Goal: Information Seeking & Learning: Learn about a topic

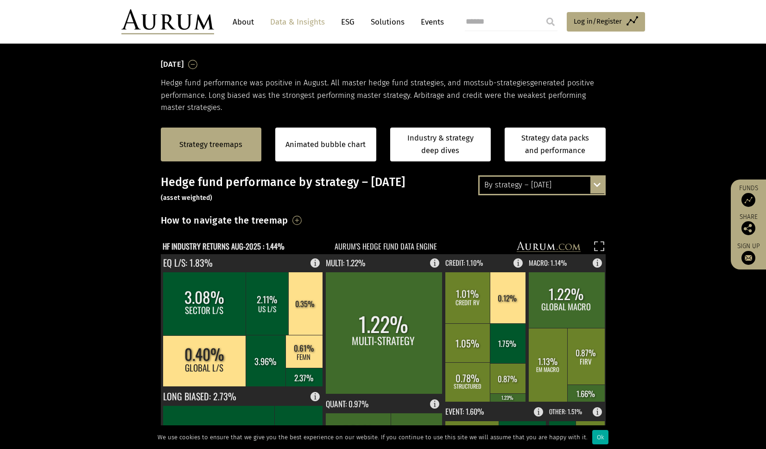
scroll to position [121, 0]
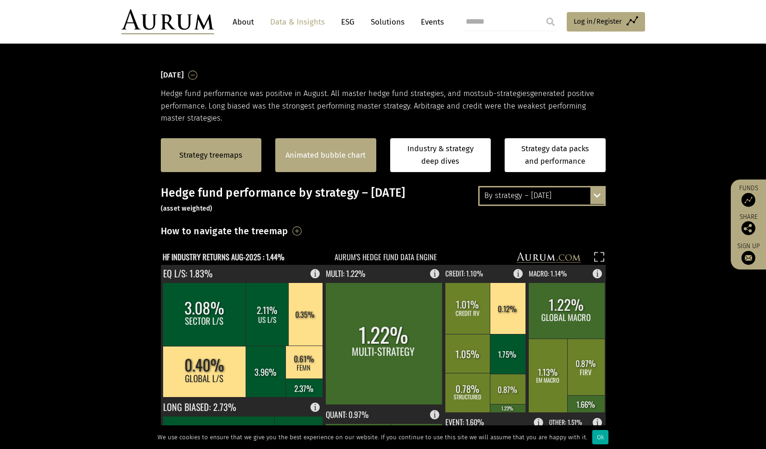
click at [345, 160] on link "Animated bubble chart" at bounding box center [325, 155] width 80 height 12
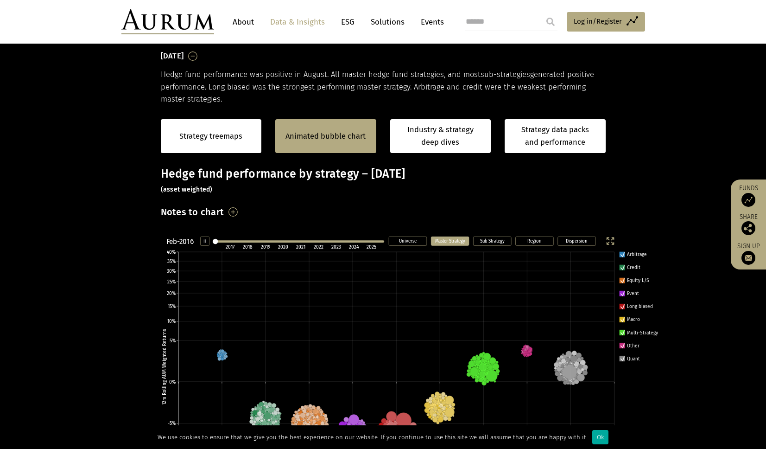
scroll to position [178, 0]
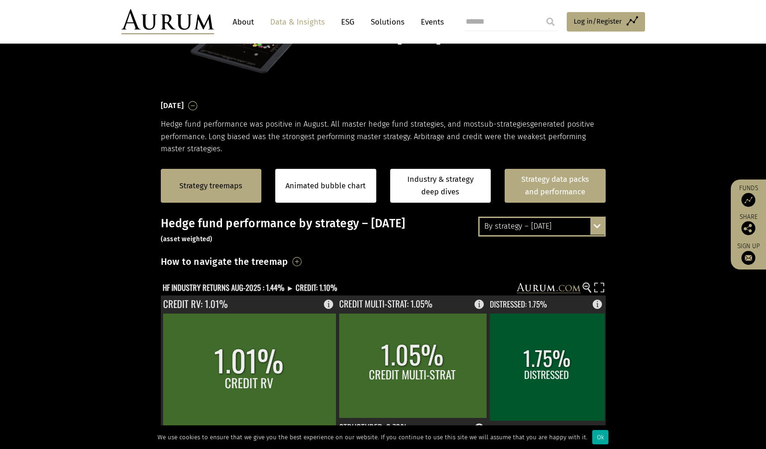
scroll to position [125, 0]
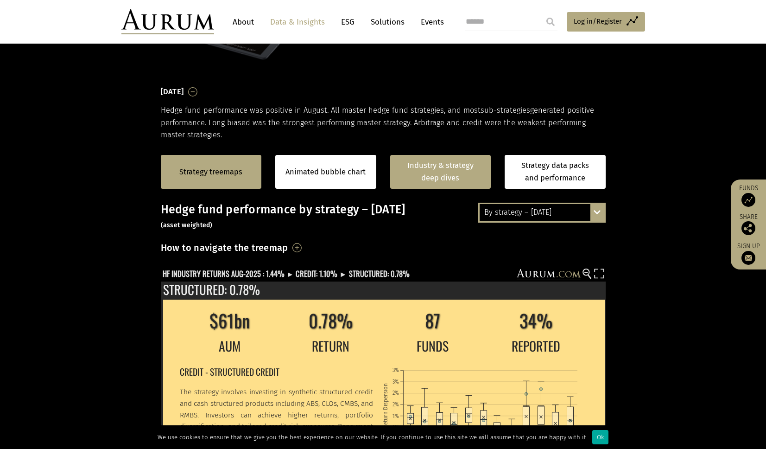
click at [436, 166] on link "Industry & strategy deep dives" at bounding box center [440, 172] width 101 height 34
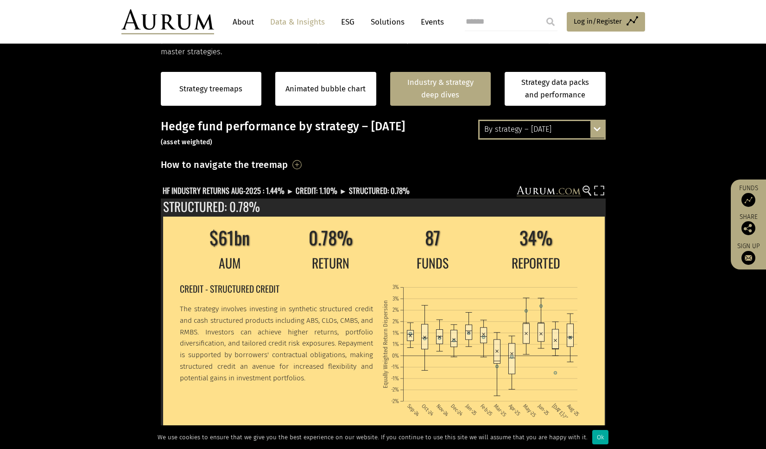
scroll to position [192, 0]
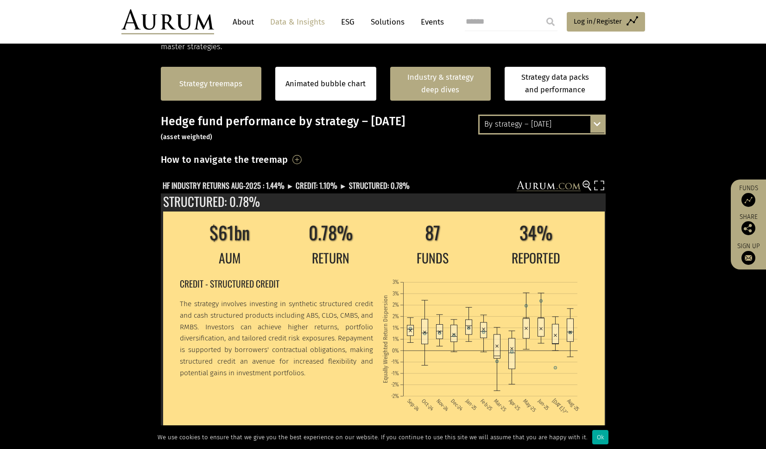
click at [188, 97] on div "Strategy treemaps" at bounding box center [211, 84] width 101 height 34
click at [214, 85] on link "Strategy treemaps" at bounding box center [210, 84] width 63 height 12
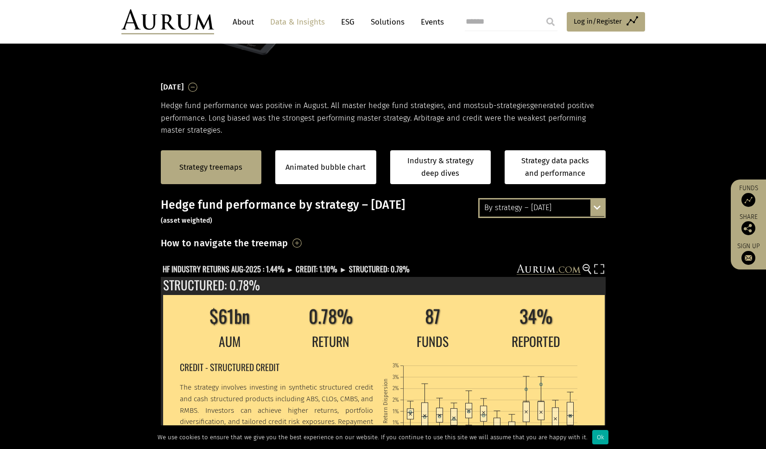
scroll to position [0, 0]
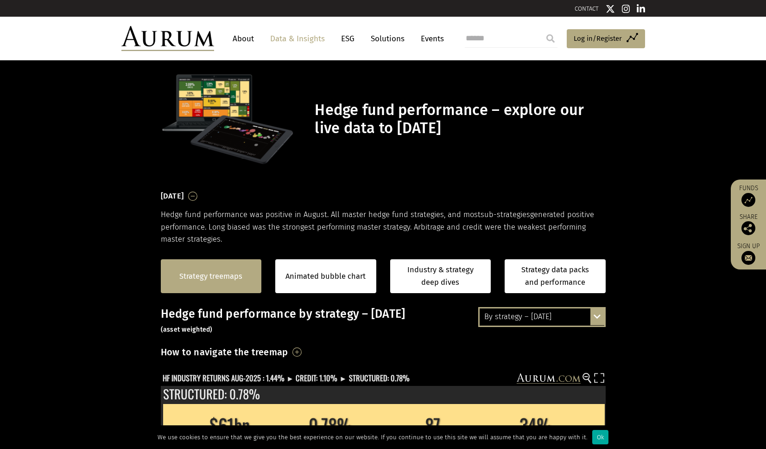
click at [204, 279] on link "Strategy treemaps" at bounding box center [210, 276] width 63 height 12
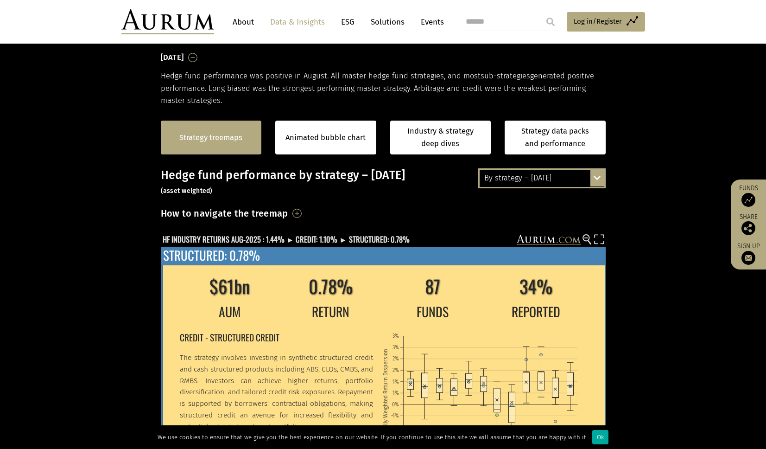
scroll to position [140, 0]
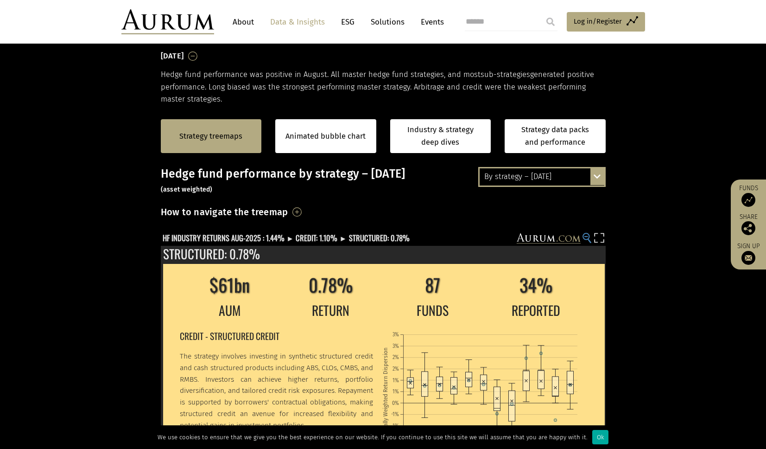
click at [588, 239] on icon at bounding box center [589, 241] width 4 height 5
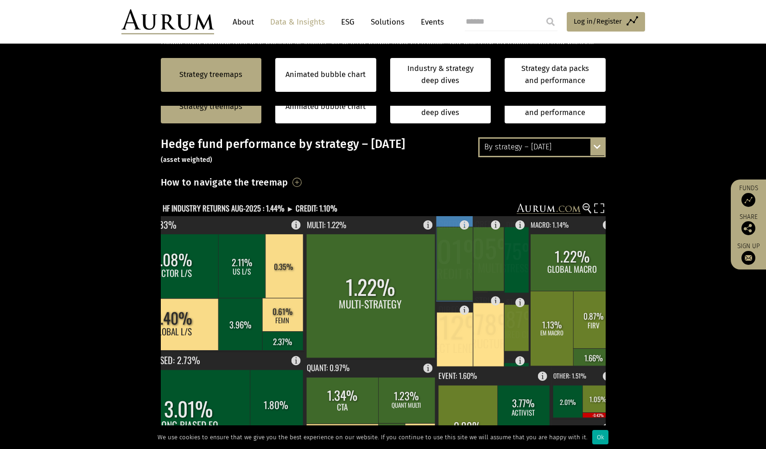
scroll to position [164, 0]
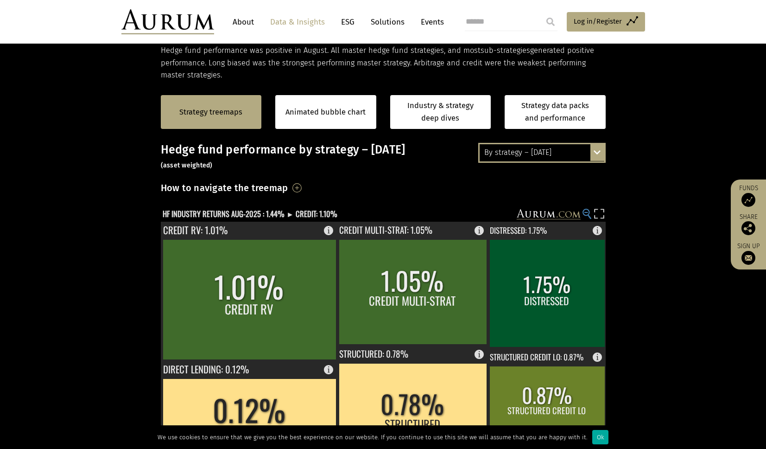
click at [587, 209] on circle at bounding box center [586, 212] width 6 height 6
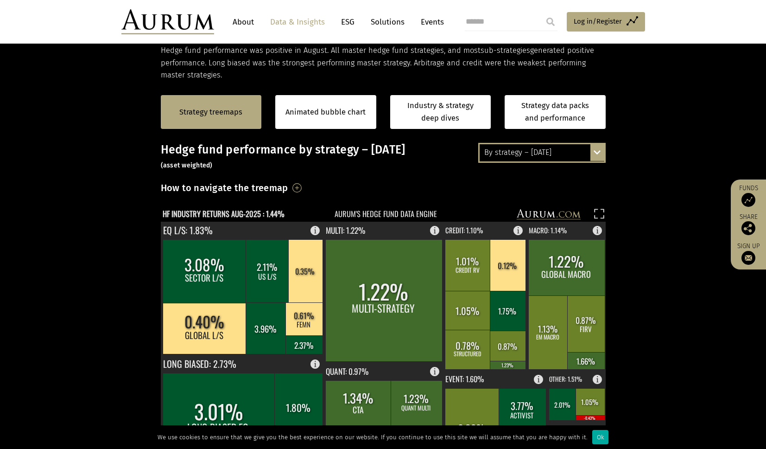
click at [587, 209] on rect at bounding box center [377, 215] width 432 height 13
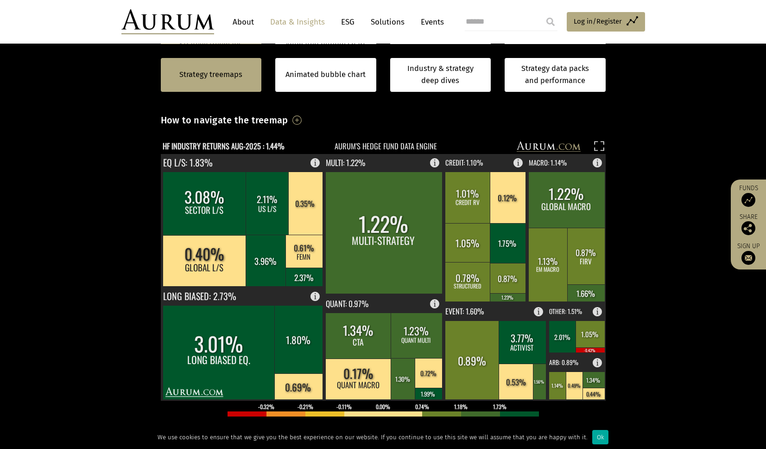
scroll to position [232, 0]
